Goal: Task Accomplishment & Management: Manage account settings

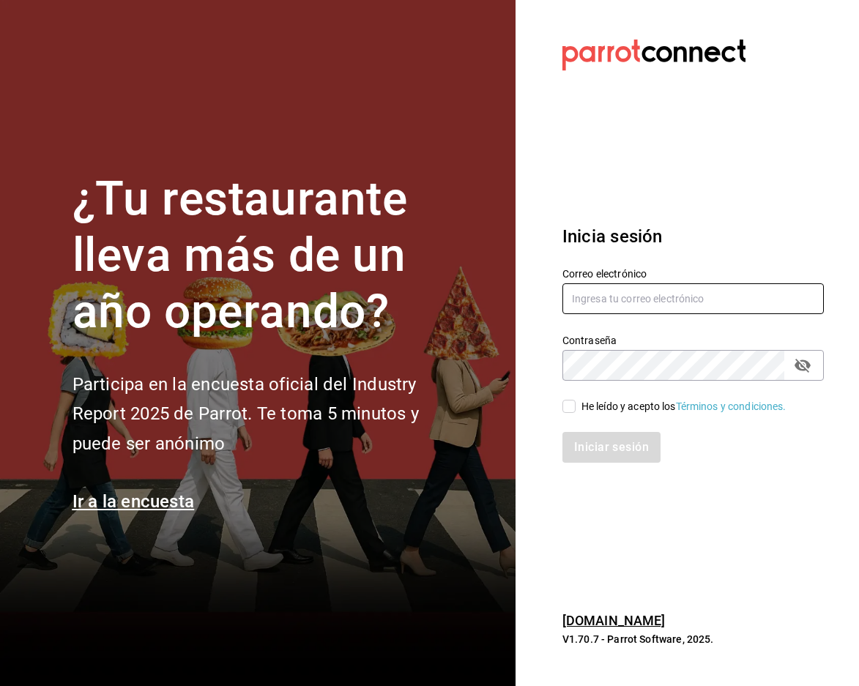
click at [712, 285] on input "text" at bounding box center [692, 298] width 261 height 31
type input "paopalzg@gmail.com"
click at [571, 414] on div "Iniciar sesión" at bounding box center [684, 438] width 279 height 48
drag, startPoint x: 573, startPoint y: 403, endPoint x: 586, endPoint y: 427, distance: 27.5
click at [572, 413] on input "He leído y acepto los Términos y condiciones." at bounding box center [568, 406] width 13 height 13
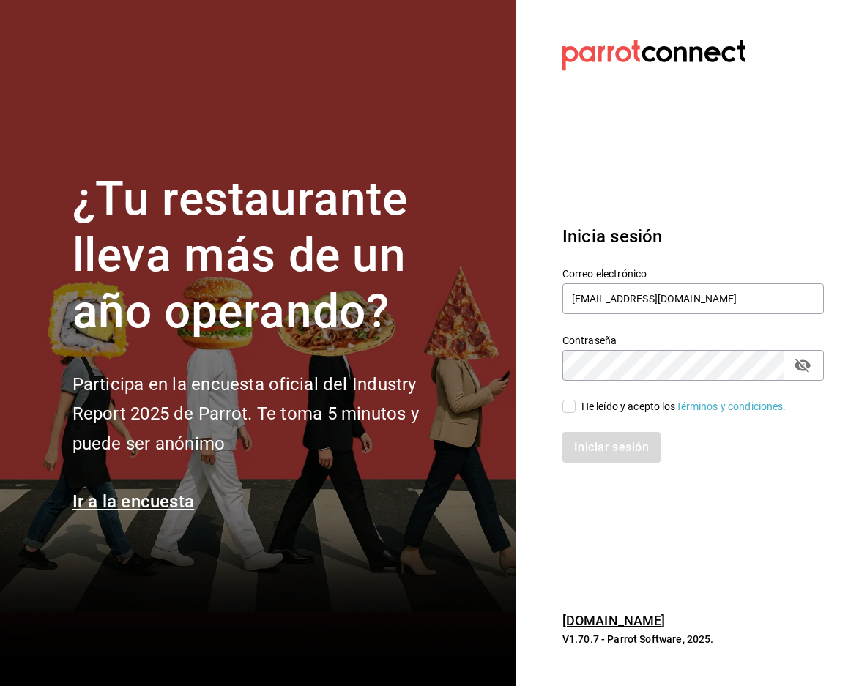
checkbox input "true"
click at [610, 444] on button "Iniciar sesión" at bounding box center [612, 447] width 100 height 31
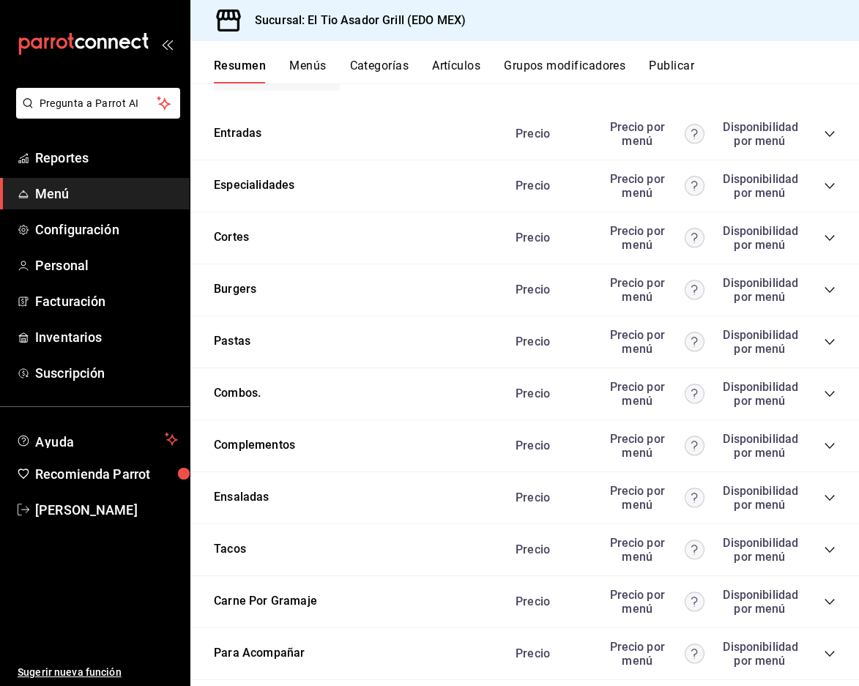
scroll to position [2485, 0]
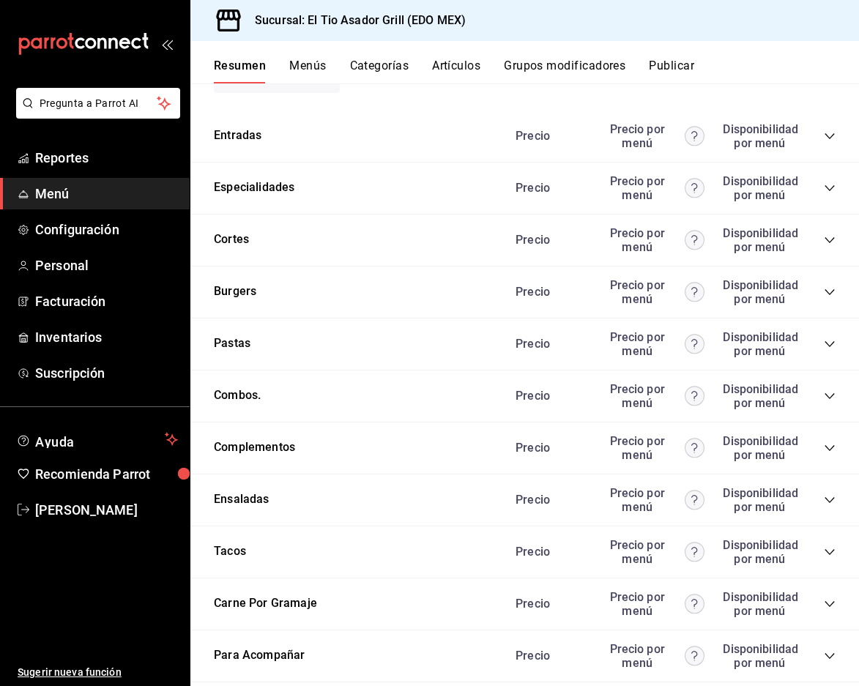
click at [824, 551] on icon "collapse-category-row" at bounding box center [829, 552] width 10 height 6
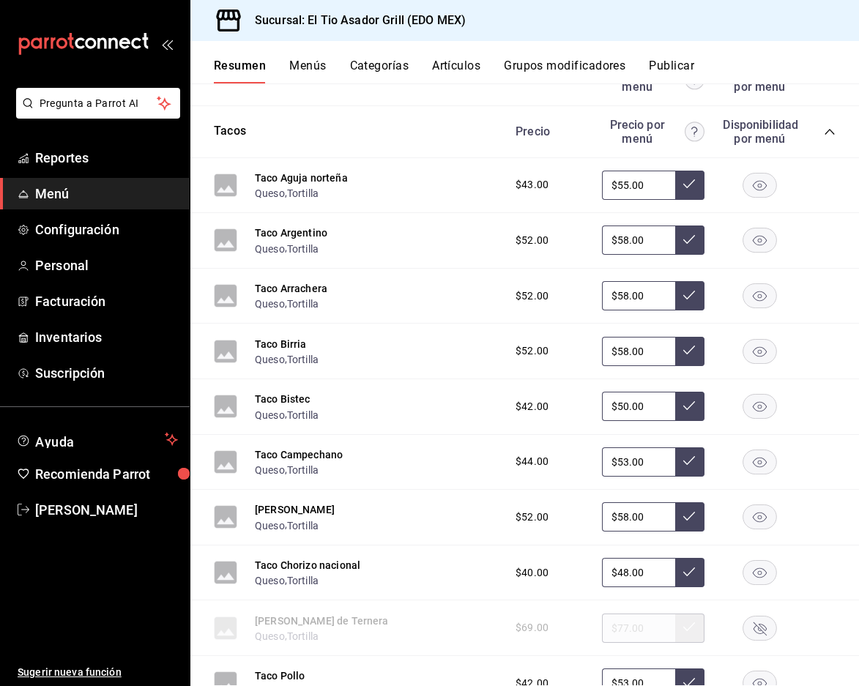
scroll to position [2924, 0]
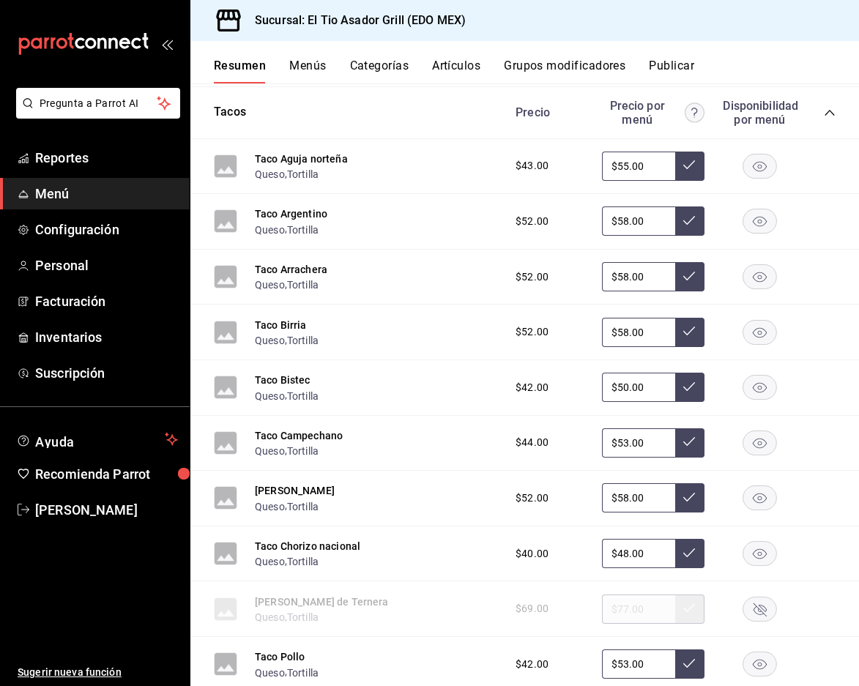
click at [758, 605] on rect "button" at bounding box center [760, 609] width 34 height 24
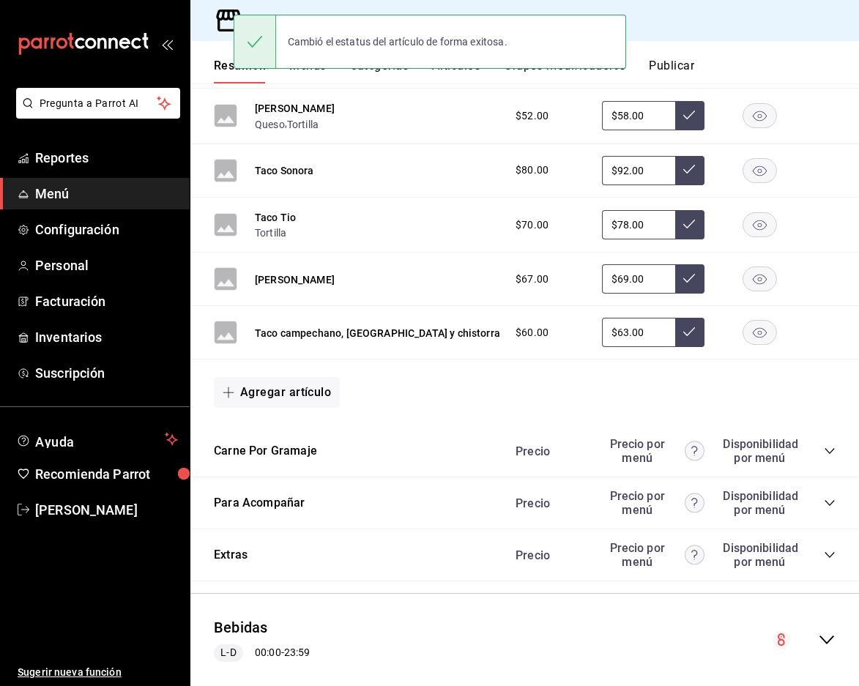
scroll to position [3729, 0]
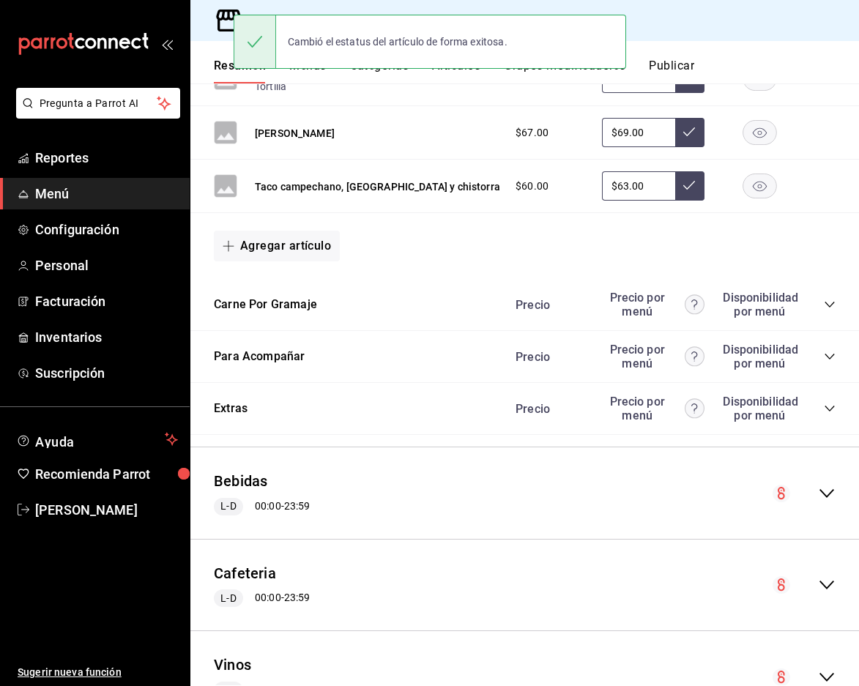
click at [824, 304] on icon "collapse-category-row" at bounding box center [830, 305] width 12 height 12
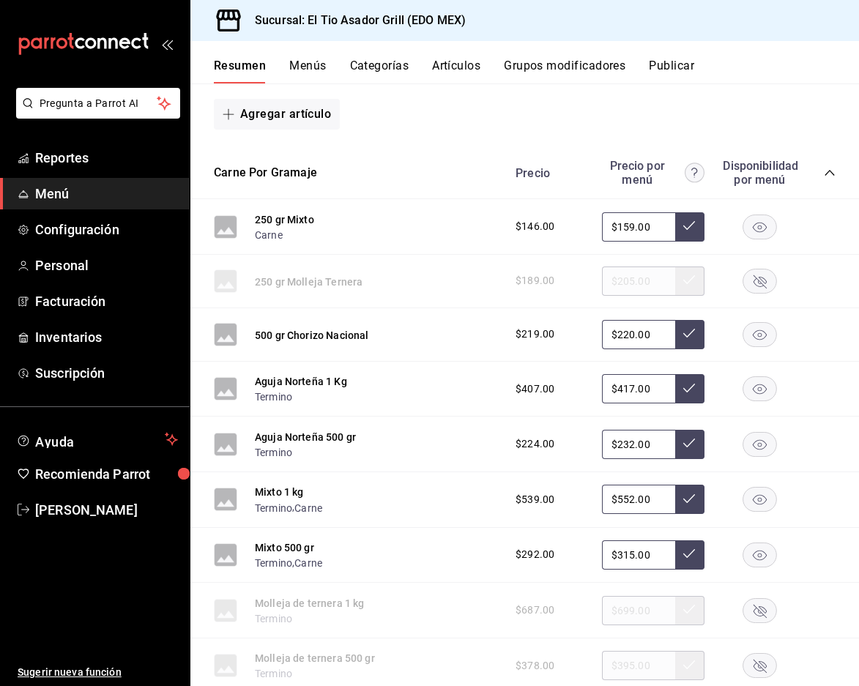
scroll to position [3876, 0]
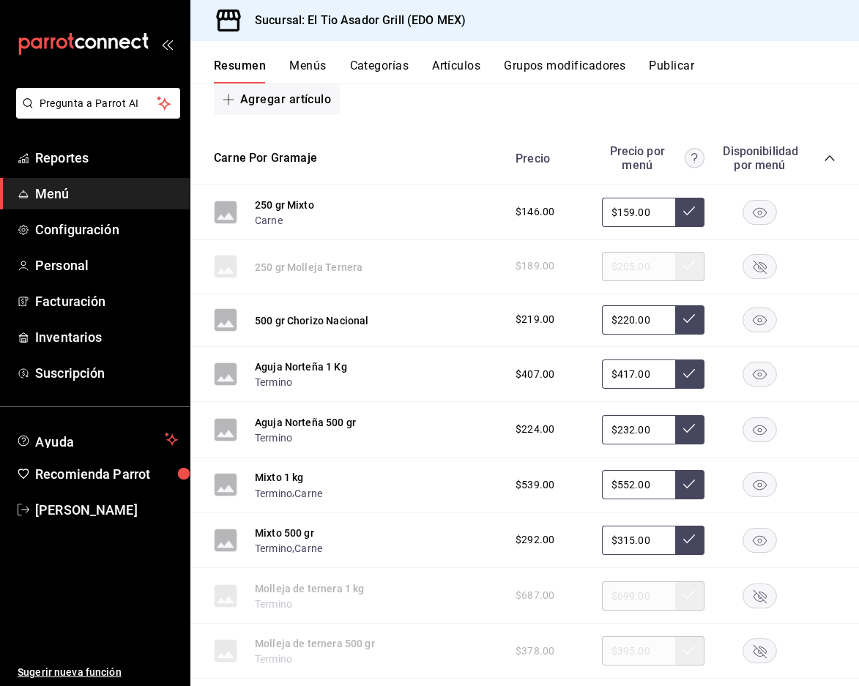
click at [752, 259] on rect "button" at bounding box center [760, 266] width 34 height 24
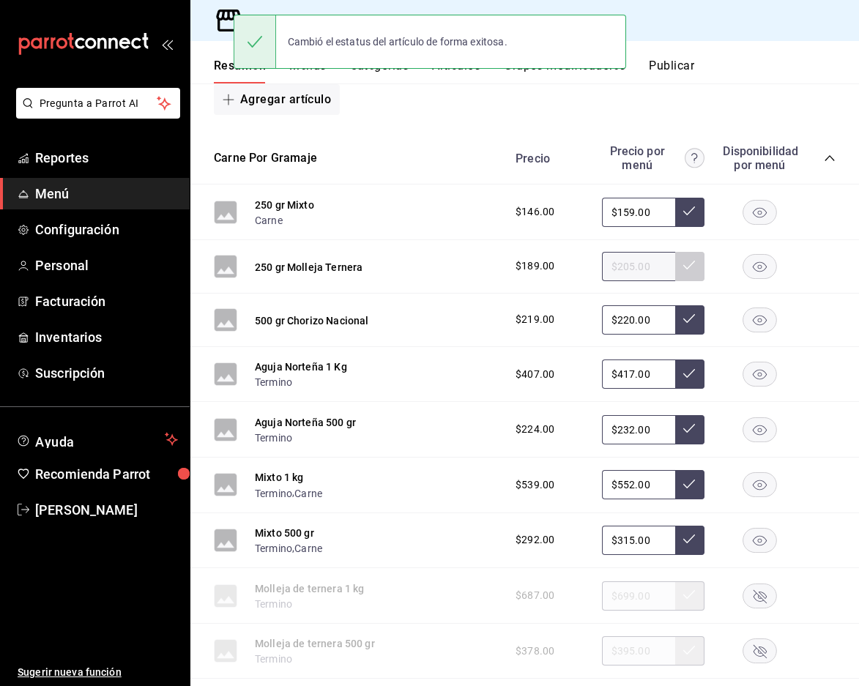
scroll to position [3949, 0]
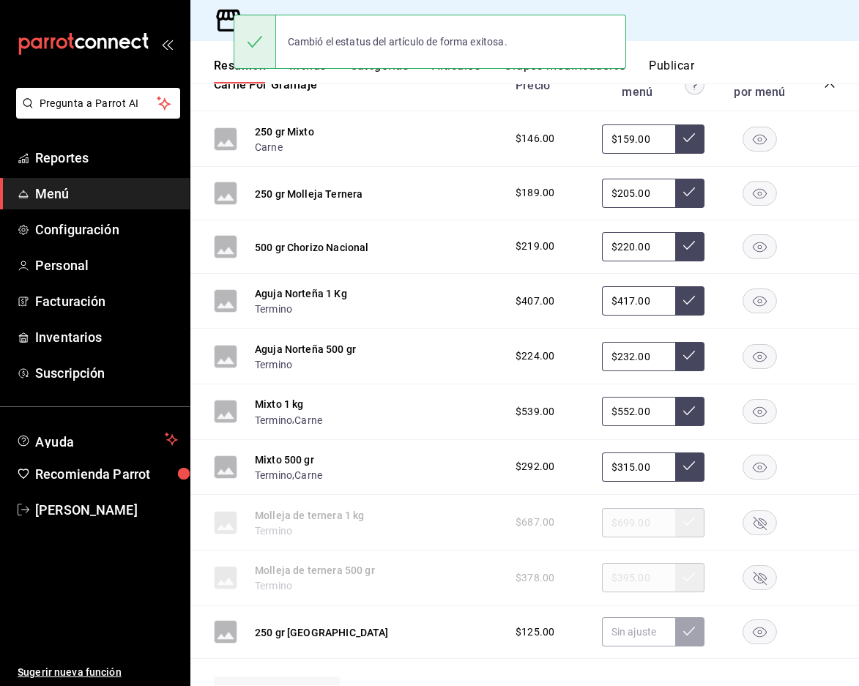
click at [748, 517] on rect "button" at bounding box center [760, 522] width 34 height 24
click at [751, 570] on rect "button" at bounding box center [760, 578] width 34 height 24
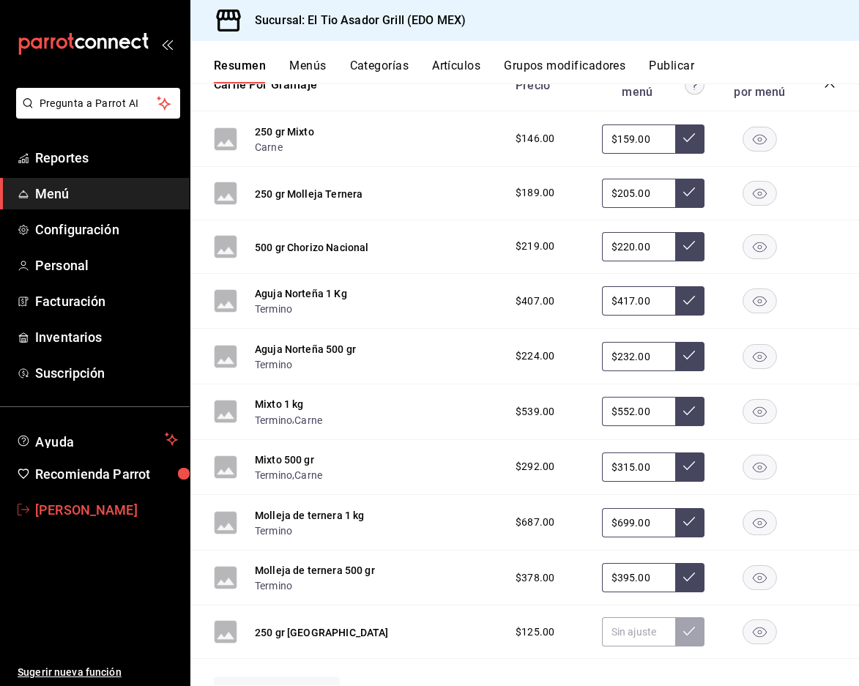
click at [89, 506] on span "[PERSON_NAME]" at bounding box center [106, 510] width 143 height 20
